Goal: Use online tool/utility: Utilize a website feature to perform a specific function

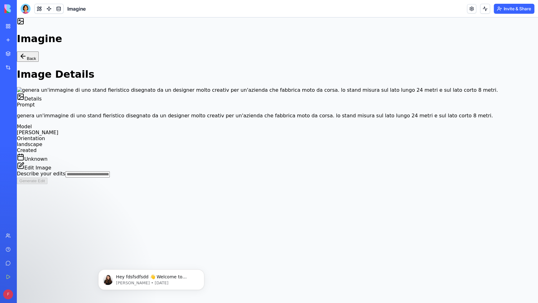
click at [60, 64] on main "Back Image Details Details Prompt genera un'immagine di uno stand fieristico di…" at bounding box center [277, 117] width 521 height 132
click at [39, 62] on button "Back" at bounding box center [28, 56] width 22 height 10
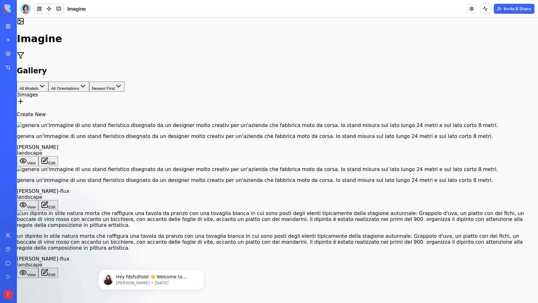
click at [24, 105] on icon at bounding box center [20, 101] width 7 height 7
click at [84, 299] on input "**********" at bounding box center [62, 302] width 44 height 6
type input "**********"
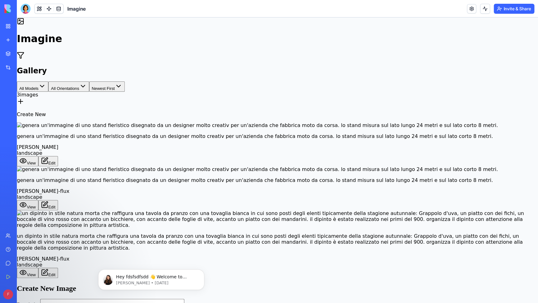
click at [328, 176] on body "Imagine Gallery All Models All Orientations Newest First 3 image s Create New g…" at bounding box center [277, 182] width 521 height 331
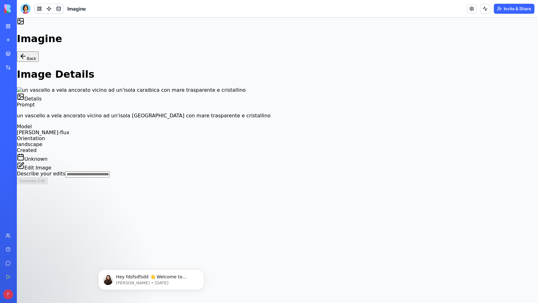
click at [110, 177] on input "Describe your edits" at bounding box center [87, 174] width 44 height 6
type input "**********"
click at [47, 184] on button "Generate Edit" at bounding box center [32, 180] width 31 height 7
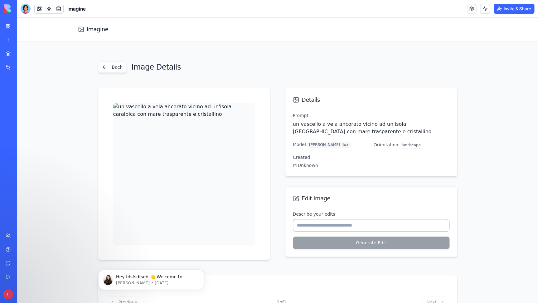
click at [356, 225] on input "Describe your edits" at bounding box center [371, 225] width 156 height 12
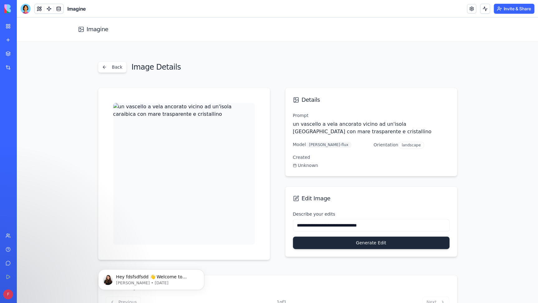
click at [351, 241] on button "Generate Edit" at bounding box center [371, 242] width 156 height 12
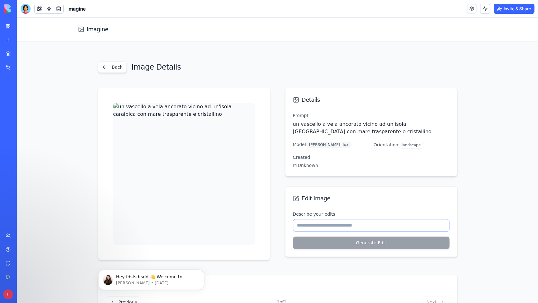
click at [347, 227] on input "Describe your edits" at bounding box center [371, 225] width 156 height 12
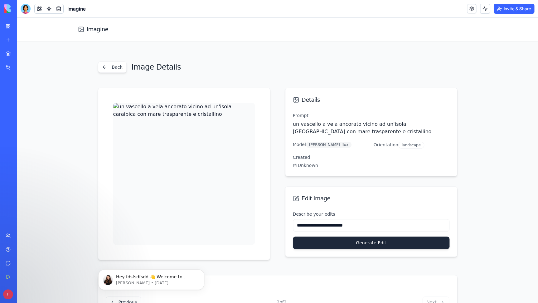
click at [337, 242] on button "Generate Edit" at bounding box center [371, 242] width 156 height 12
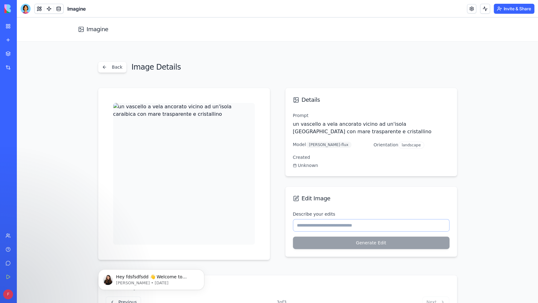
click at [348, 224] on input "Describe your edits" at bounding box center [371, 225] width 156 height 12
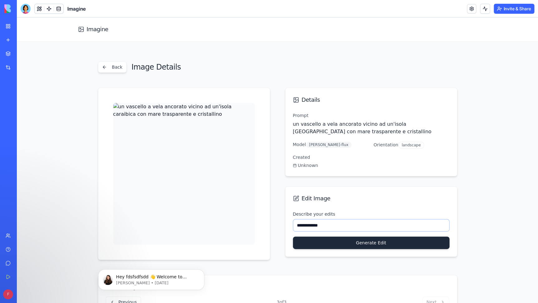
type input "**********"
click at [392, 241] on button "Generate Edit" at bounding box center [371, 242] width 156 height 12
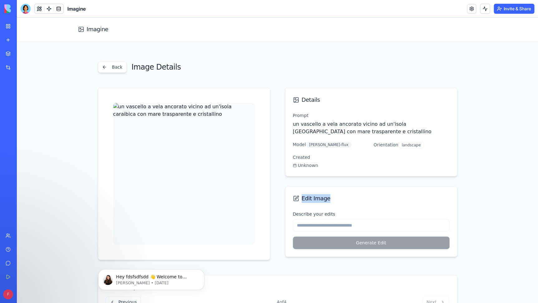
drag, startPoint x: 327, startPoint y: 198, endPoint x: 302, endPoint y: 195, distance: 26.0
click at [302, 195] on div "Edit Image" at bounding box center [371, 198] width 156 height 9
copy span "Edit Image"
click at [110, 70] on button "Back" at bounding box center [112, 66] width 29 height 11
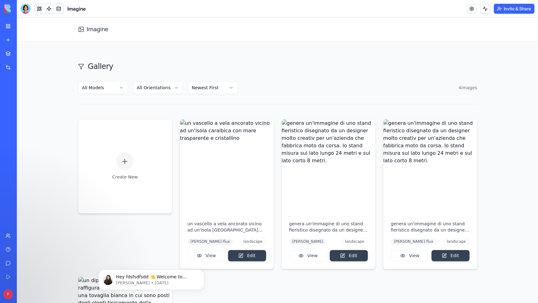
click at [172, 102] on div "Gallery All Models All Orientations Newest First 4 image s" at bounding box center [277, 82] width 399 height 43
click at [165, 88] on html "Imagine Gallery All Models All Orientations Newest First 4 image s Create New u…" at bounding box center [277, 231] width 521 height 428
click at [200, 88] on html "Imagine Gallery All Models All Orientations Newest First 4 image s Create New u…" at bounding box center [277, 231] width 521 height 428
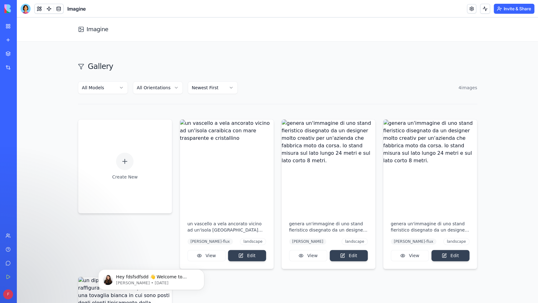
click at [118, 91] on html "Imagine Gallery All Models All Orientations Newest First 4 image s Create New u…" at bounding box center [277, 231] width 521 height 428
click at [484, 7] on button at bounding box center [485, 9] width 10 height 10
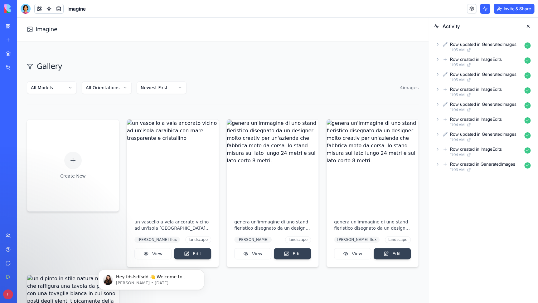
click at [484, 7] on button at bounding box center [485, 9] width 10 height 10
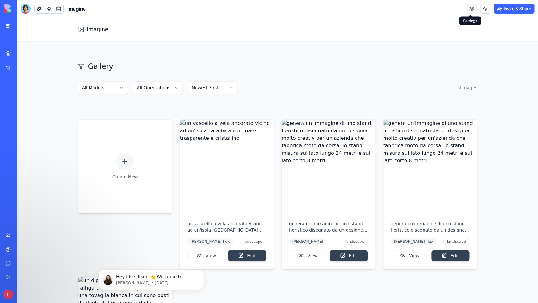
click at [472, 8] on link at bounding box center [470, 8] width 9 height 9
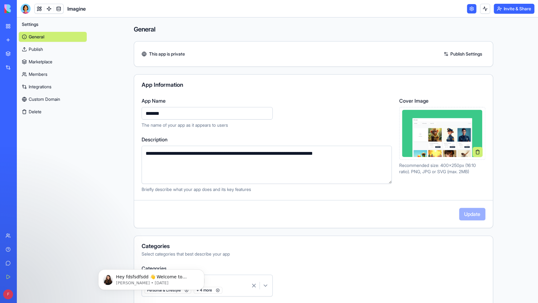
click at [472, 8] on link at bounding box center [470, 8] width 9 height 9
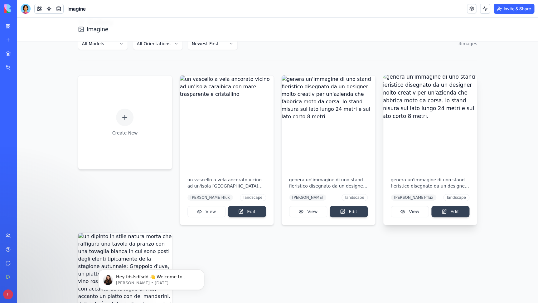
scroll to position [43, 0]
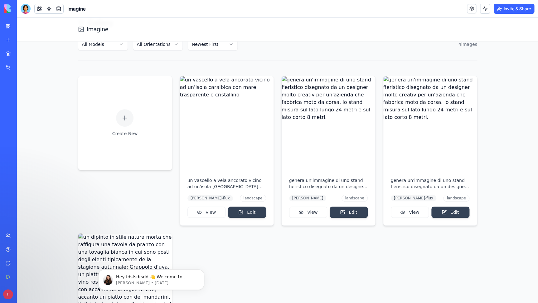
click at [520, 8] on button "Invite & Share" at bounding box center [513, 9] width 41 height 10
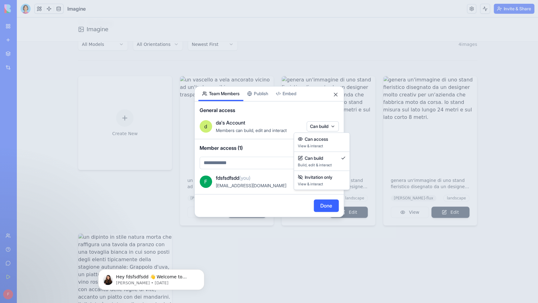
click at [332, 126] on body "BETA My Workspace New app Marketplace Integrations Recent WoodCraft Baseball Ba…" at bounding box center [269, 151] width 538 height 303
click at [323, 112] on div at bounding box center [269, 151] width 538 height 303
click at [335, 95] on button "Close" at bounding box center [335, 94] width 6 height 6
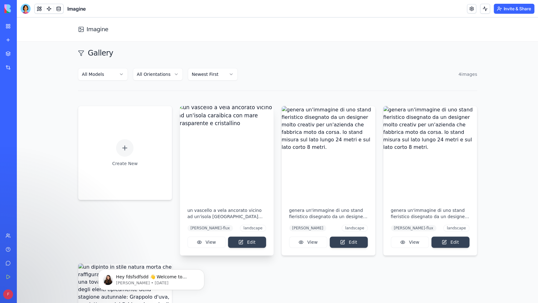
scroll to position [5, 0]
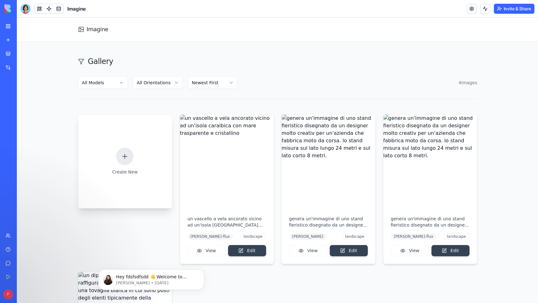
click at [127, 152] on icon at bounding box center [124, 155] width 7 height 7
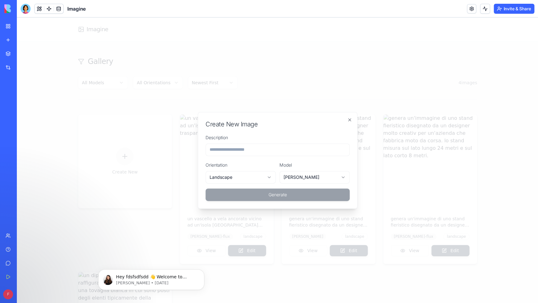
click at [237, 178] on body "**********" at bounding box center [277, 226] width 521 height 428
click at [296, 179] on body "**********" at bounding box center [277, 226] width 521 height 428
click at [260, 150] on input "Description" at bounding box center [277, 149] width 144 height 12
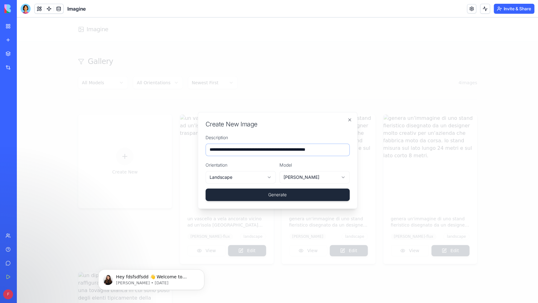
type input "**********"
click at [279, 196] on button "Generate" at bounding box center [277, 194] width 144 height 12
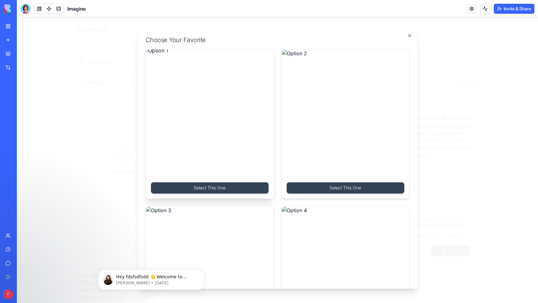
scroll to position [0, 0]
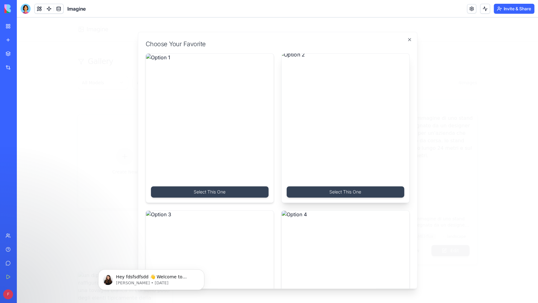
click at [346, 143] on img at bounding box center [345, 117] width 134 height 134
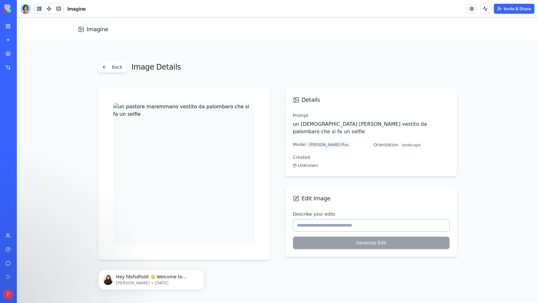
click at [335, 219] on input "Describe your edits" at bounding box center [371, 225] width 156 height 12
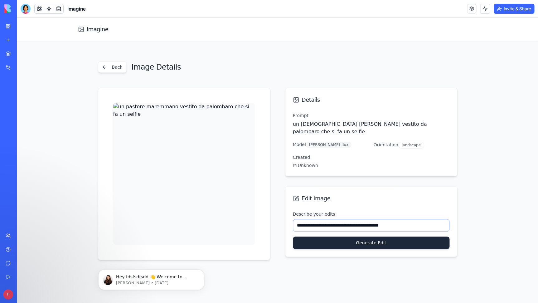
type input "**********"
click at [355, 236] on button "Generate Edit" at bounding box center [371, 242] width 156 height 12
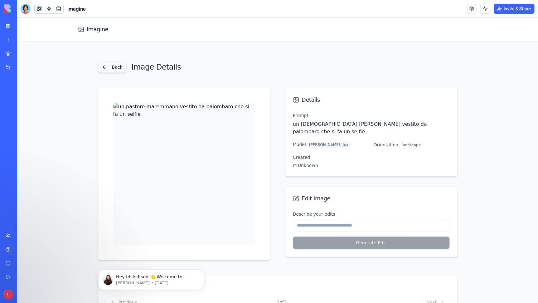
click at [111, 67] on button "Back" at bounding box center [112, 66] width 29 height 11
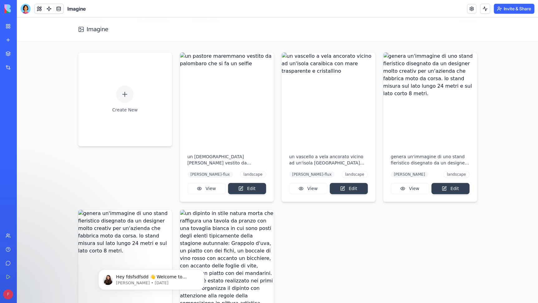
scroll to position [15, 0]
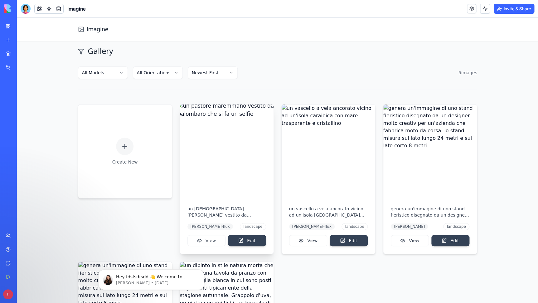
click at [191, 118] on img at bounding box center [226, 151] width 98 height 98
click at [223, 147] on img at bounding box center [226, 151] width 98 height 98
click at [210, 245] on button "View" at bounding box center [206, 240] width 38 height 11
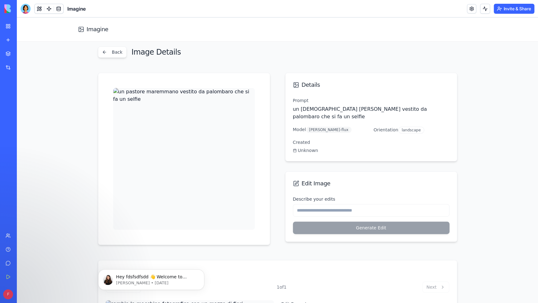
click at [211, 207] on img at bounding box center [183, 158] width 141 height 141
click at [119, 51] on button "Back" at bounding box center [112, 51] width 29 height 11
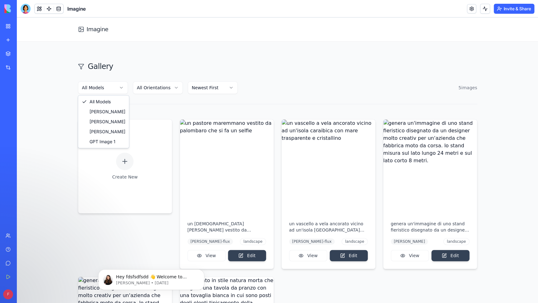
click at [119, 91] on html "Imagine Gallery All Models All Orientations Newest First 5 image s Create New u…" at bounding box center [277, 231] width 521 height 428
click at [164, 91] on html "Imagine Gallery All Models All Orientations Newest First 5 image s Create New u…" at bounding box center [277, 231] width 521 height 428
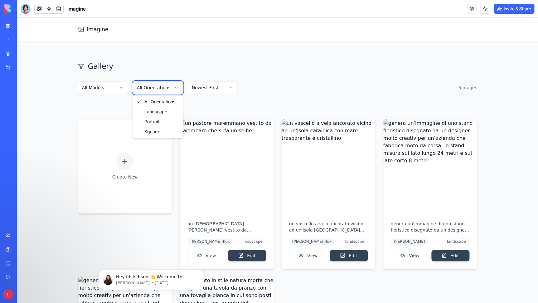
click at [115, 105] on html "Imagine Gallery All Models All Orientations Newest First 5 image s Create New u…" at bounding box center [277, 231] width 521 height 428
click at [131, 164] on div at bounding box center [124, 160] width 17 height 17
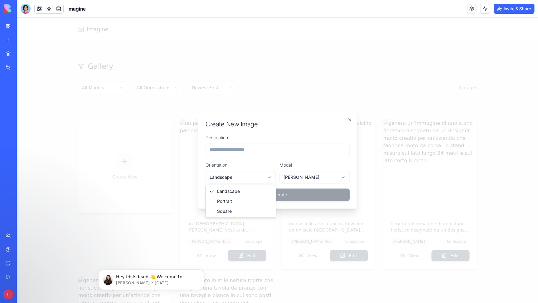
click at [265, 180] on body "**********" at bounding box center [277, 231] width 521 height 428
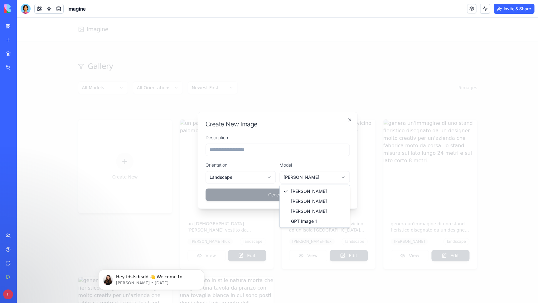
click at [310, 179] on body "**********" at bounding box center [277, 231] width 521 height 428
click at [268, 151] on input "Description" at bounding box center [277, 149] width 144 height 12
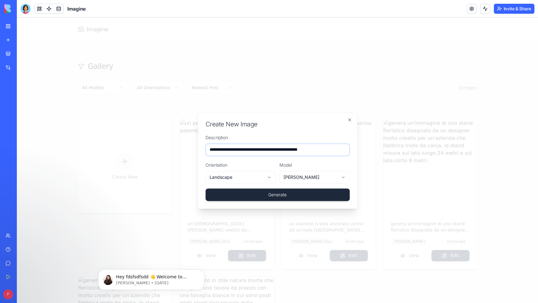
type input "**********"
click at [270, 194] on button "Generate" at bounding box center [277, 194] width 144 height 12
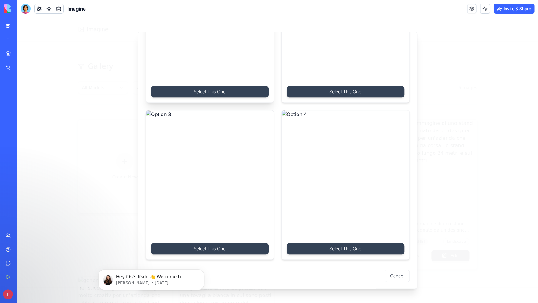
scroll to position [101, 0]
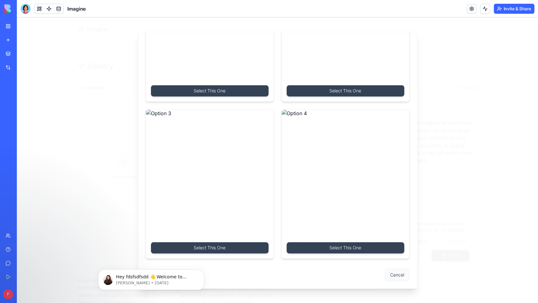
click at [394, 277] on button "Cancel" at bounding box center [397, 274] width 25 height 12
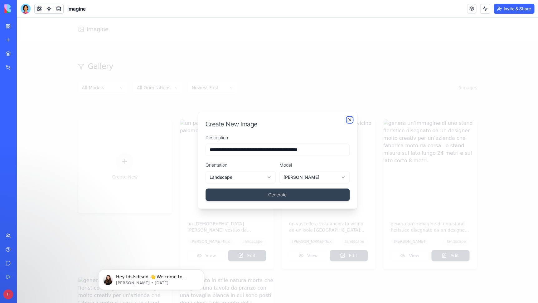
click at [350, 117] on icon "button" at bounding box center [349, 119] width 5 height 5
